Goal: Task Accomplishment & Management: Use online tool/utility

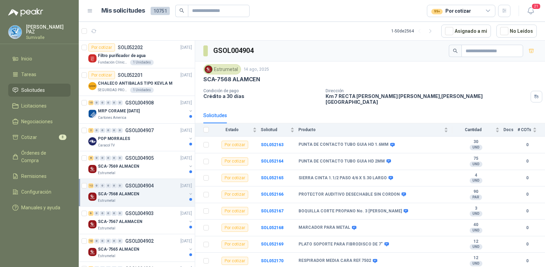
scroll to position [62, 0]
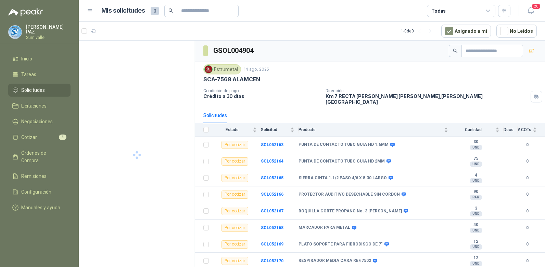
click at [445, 15] on div "Todas" at bounding box center [461, 11] width 68 height 12
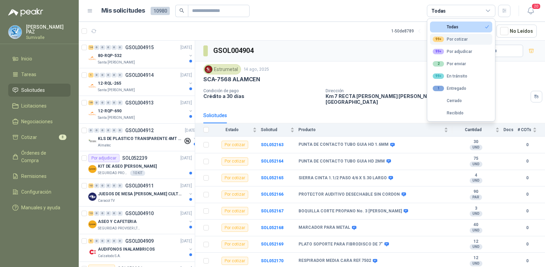
click at [449, 39] on div "99+ Por cotizar" at bounding box center [449, 39] width 35 height 5
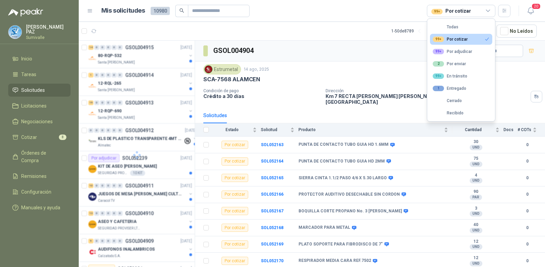
click at [314, 10] on article "Mis solicitudes 10980 99+ Por cotizar" at bounding box center [305, 11] width 409 height 12
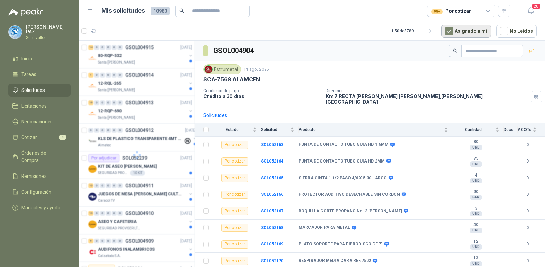
click at [473, 28] on button "Asignado a mi" at bounding box center [466, 31] width 50 height 13
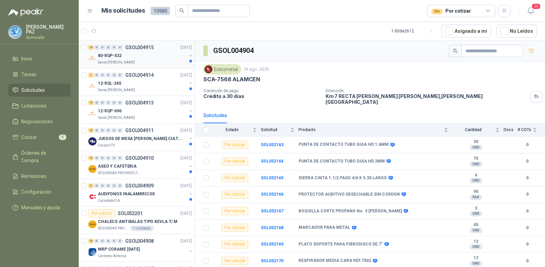
click at [122, 53] on div "80-RQP-532" at bounding box center [142, 56] width 89 height 8
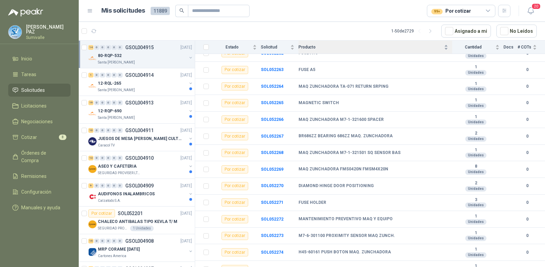
scroll to position [100, 0]
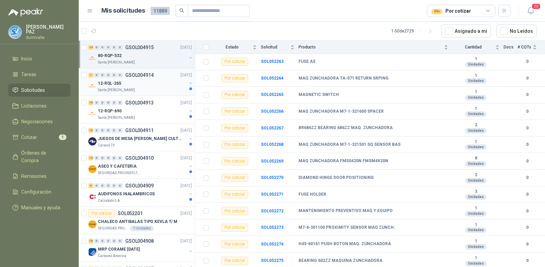
click at [158, 87] on div "12-RQL-265" at bounding box center [142, 83] width 89 height 8
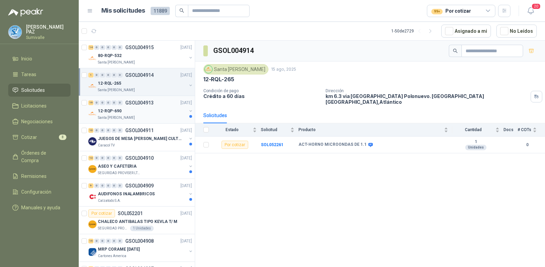
click at [158, 108] on div "12-RQP-690" at bounding box center [142, 111] width 89 height 8
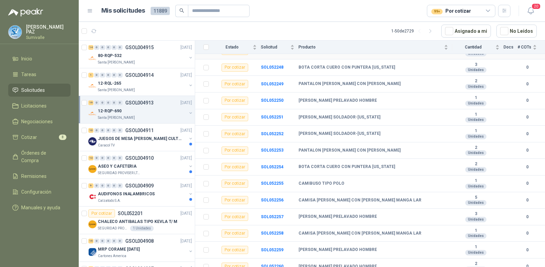
scroll to position [178, 0]
click at [153, 147] on div "Caracol TV" at bounding box center [142, 145] width 89 height 5
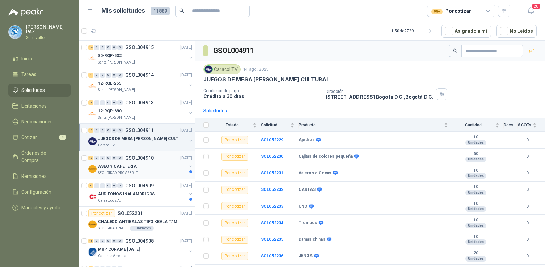
click at [132, 164] on p "ASEO Y CAFETERIA" at bounding box center [117, 166] width 39 height 6
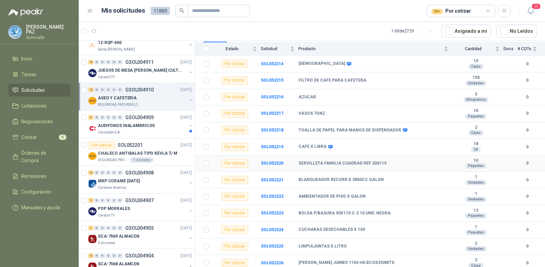
scroll to position [78, 0]
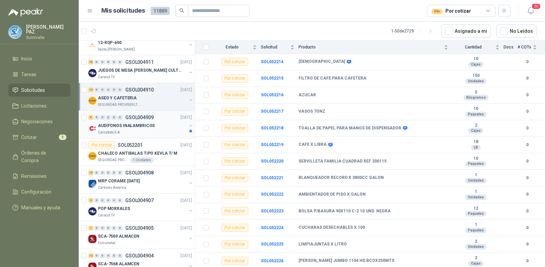
click at [141, 128] on p "AUDIFONOS INALAMBRICOS" at bounding box center [126, 126] width 57 height 6
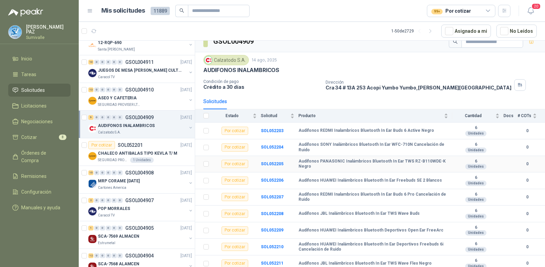
scroll to position [12, 0]
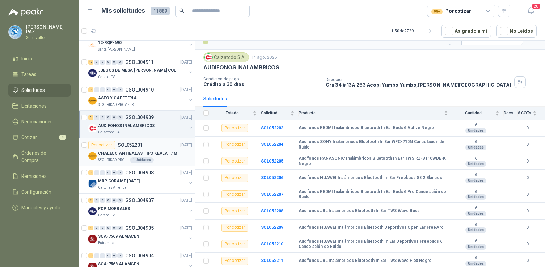
click at [156, 147] on div "Por cotizar SOL052201 [DATE]" at bounding box center [140, 145] width 104 height 8
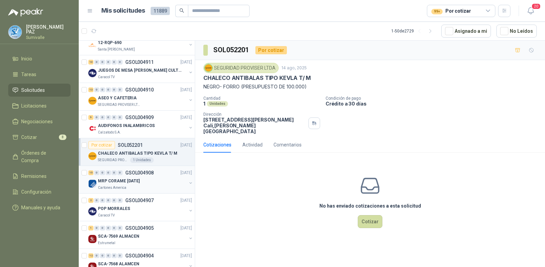
click at [160, 184] on div "MRP CORAME [DATE]" at bounding box center [142, 181] width 89 height 8
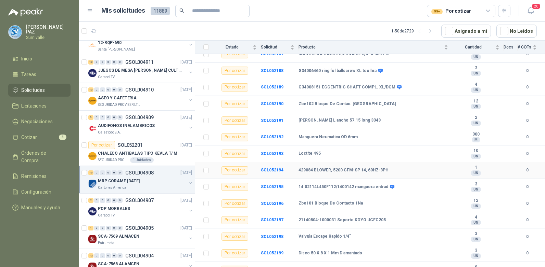
scroll to position [112, 0]
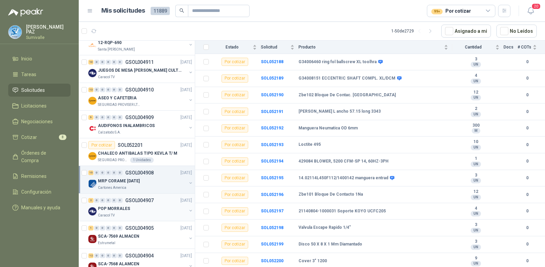
click at [137, 209] on div "POP MORRALES" at bounding box center [142, 209] width 89 height 8
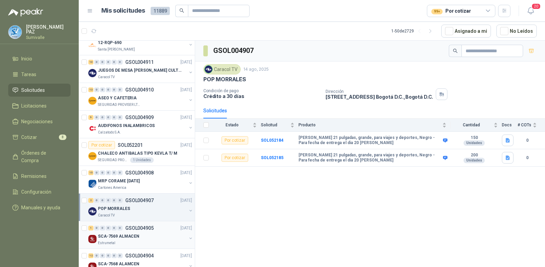
click at [136, 231] on p "GSOL004905" at bounding box center [139, 228] width 28 height 5
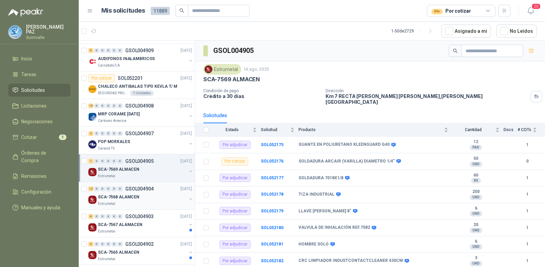
scroll to position [137, 0]
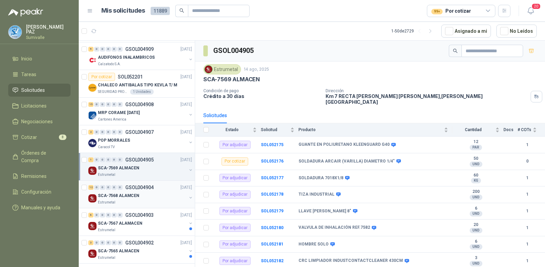
click at [147, 192] on div "12 0 0 0 0 0 GSOL004904 [DATE]" at bounding box center [140, 188] width 105 height 8
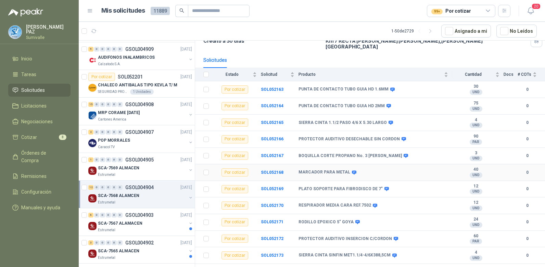
scroll to position [62, 0]
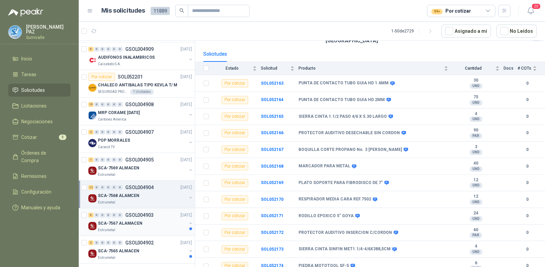
click at [128, 215] on p "GSOL004903" at bounding box center [139, 215] width 28 height 5
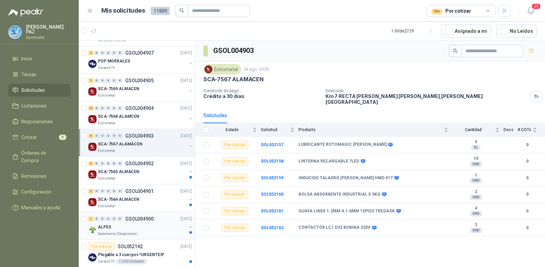
scroll to position [239, 0]
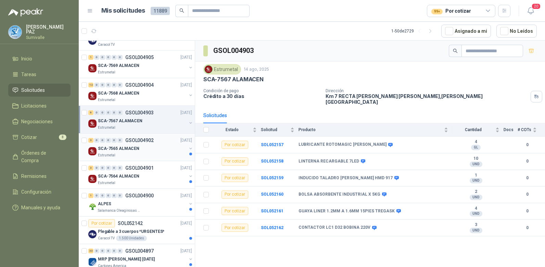
click at [143, 153] on div "Estrumetal" at bounding box center [142, 155] width 89 height 5
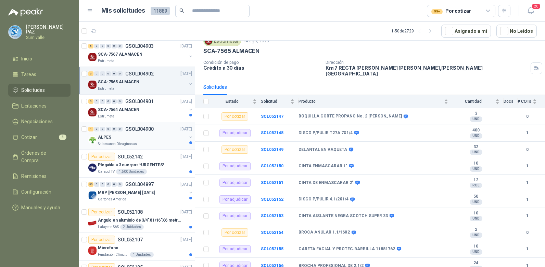
scroll to position [308, 0]
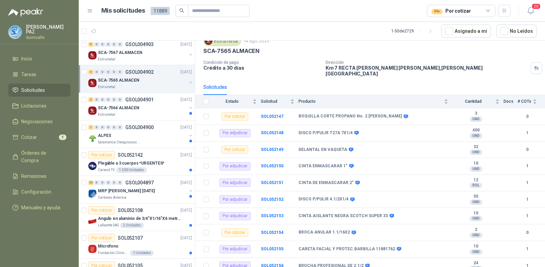
click at [512, 9] on div "20" at bounding box center [523, 10] width 26 height 11
click at [509, 9] on button "button" at bounding box center [504, 11] width 12 height 12
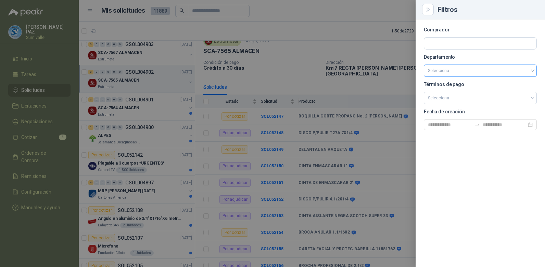
click at [466, 70] on input "search" at bounding box center [480, 71] width 105 height 12
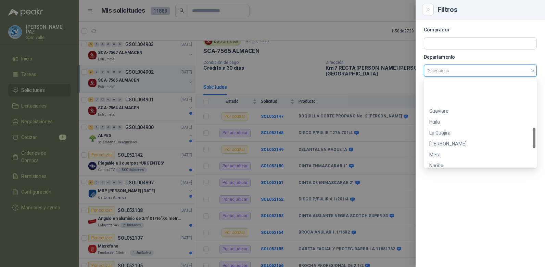
scroll to position [285, 0]
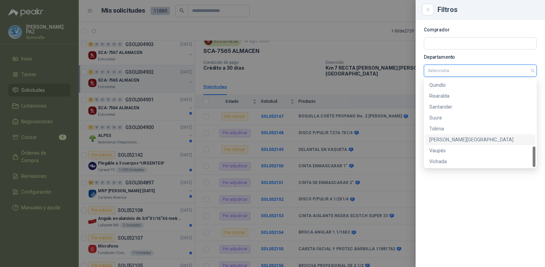
click at [453, 137] on div "[PERSON_NAME][GEOGRAPHIC_DATA]" at bounding box center [480, 140] width 102 height 8
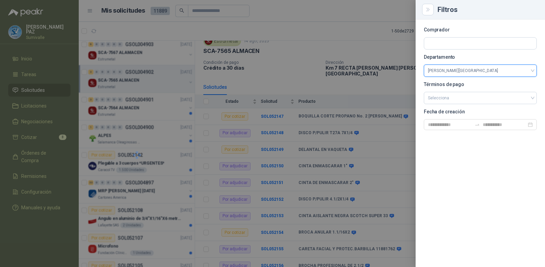
click at [319, 26] on div at bounding box center [272, 133] width 545 height 267
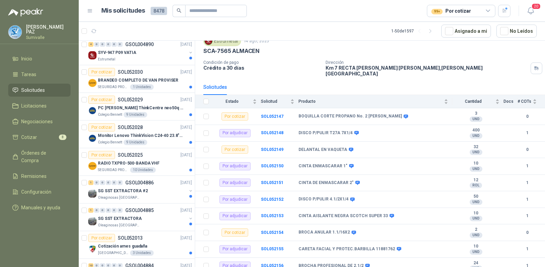
scroll to position [142, 0]
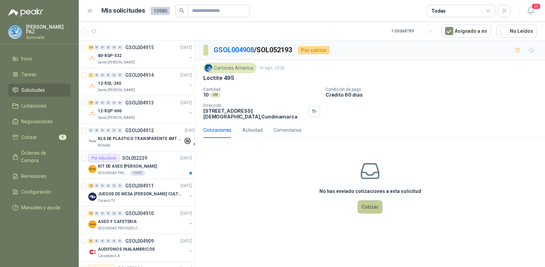
click at [371, 205] on button "Cotizar" at bounding box center [369, 207] width 25 height 13
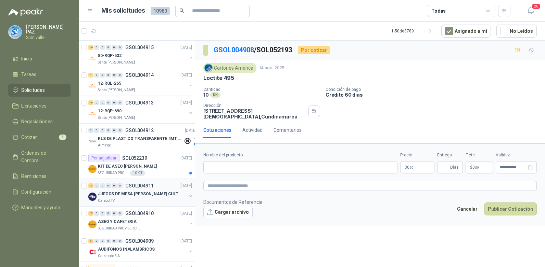
scroll to position [34, 0]
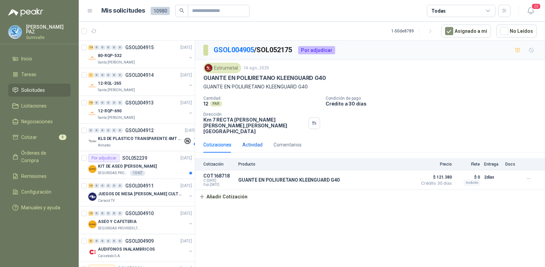
click at [257, 141] on div "Actividad" at bounding box center [252, 145] width 20 height 8
